Goal: Find specific page/section: Find specific page/section

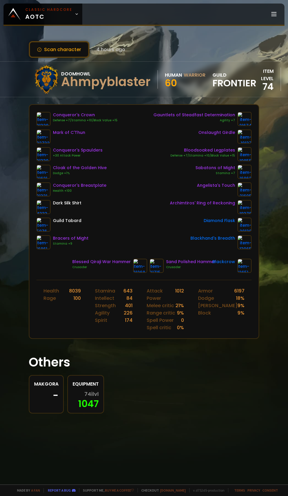
click at [75, 14] on icon at bounding box center [77, 14] width 4 height 4
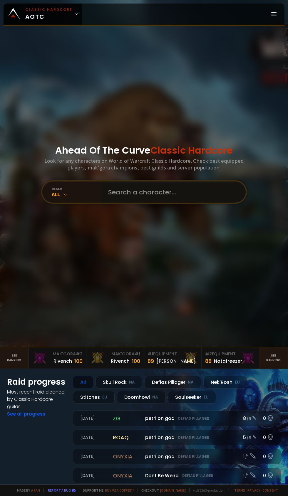
click at [153, 203] on input "text" at bounding box center [172, 191] width 134 height 21
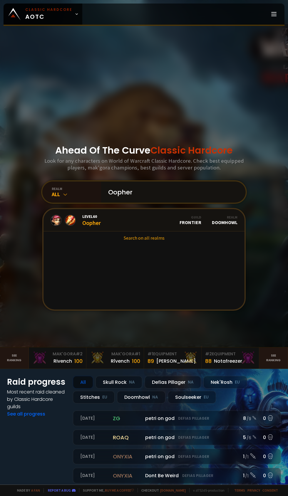
type input "Oopher"
click at [107, 231] on link "Level 60 Oopher Guild Frontier Realm Doomhowl" at bounding box center [143, 220] width 201 height 22
